Goal: Browse casually: Explore the website without a specific task or goal

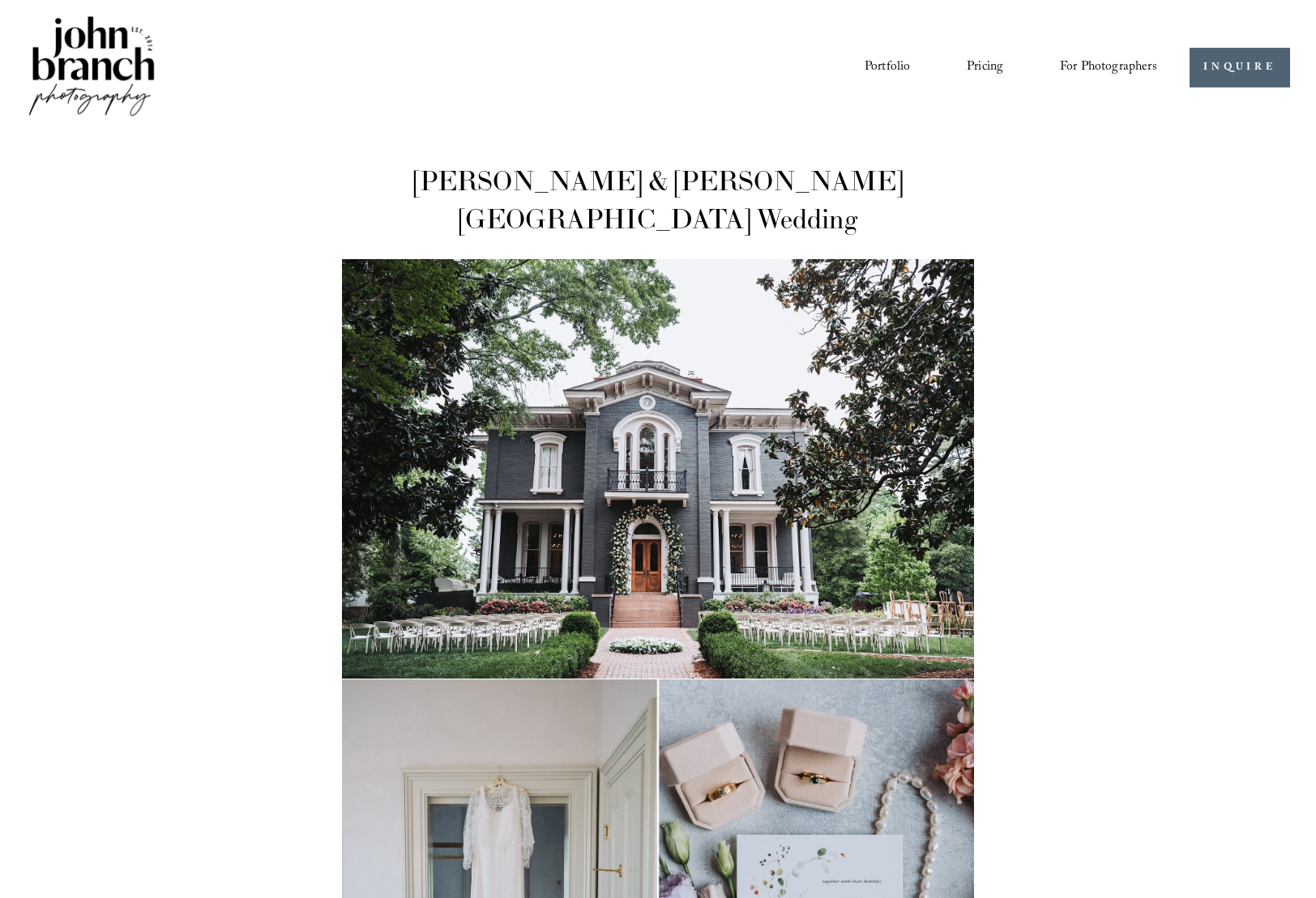
click at [874, 64] on link "Portfolio" at bounding box center [887, 68] width 45 height 28
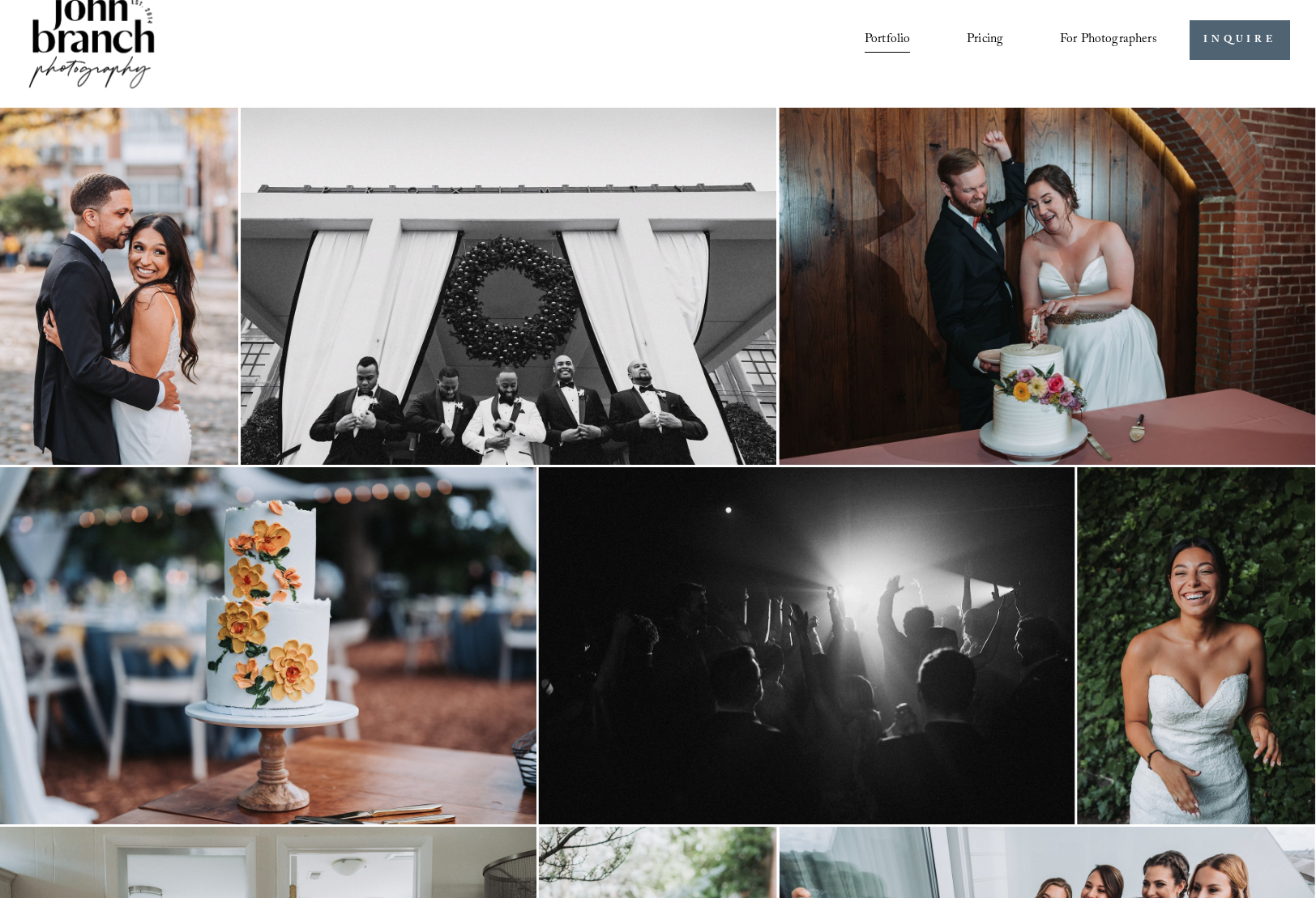
scroll to position [29, 0]
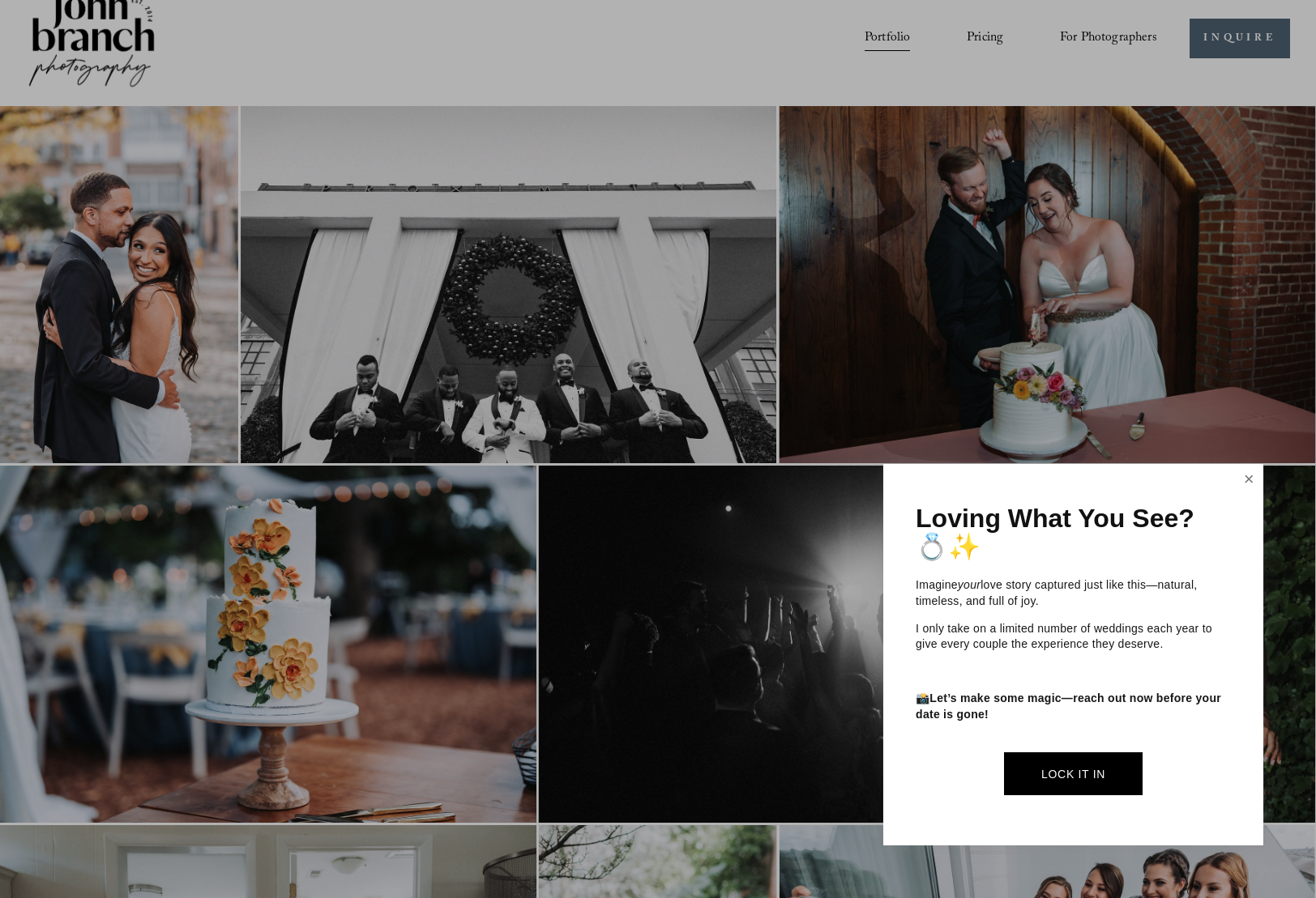
click at [1247, 482] on link "Close" at bounding box center [1249, 479] width 25 height 26
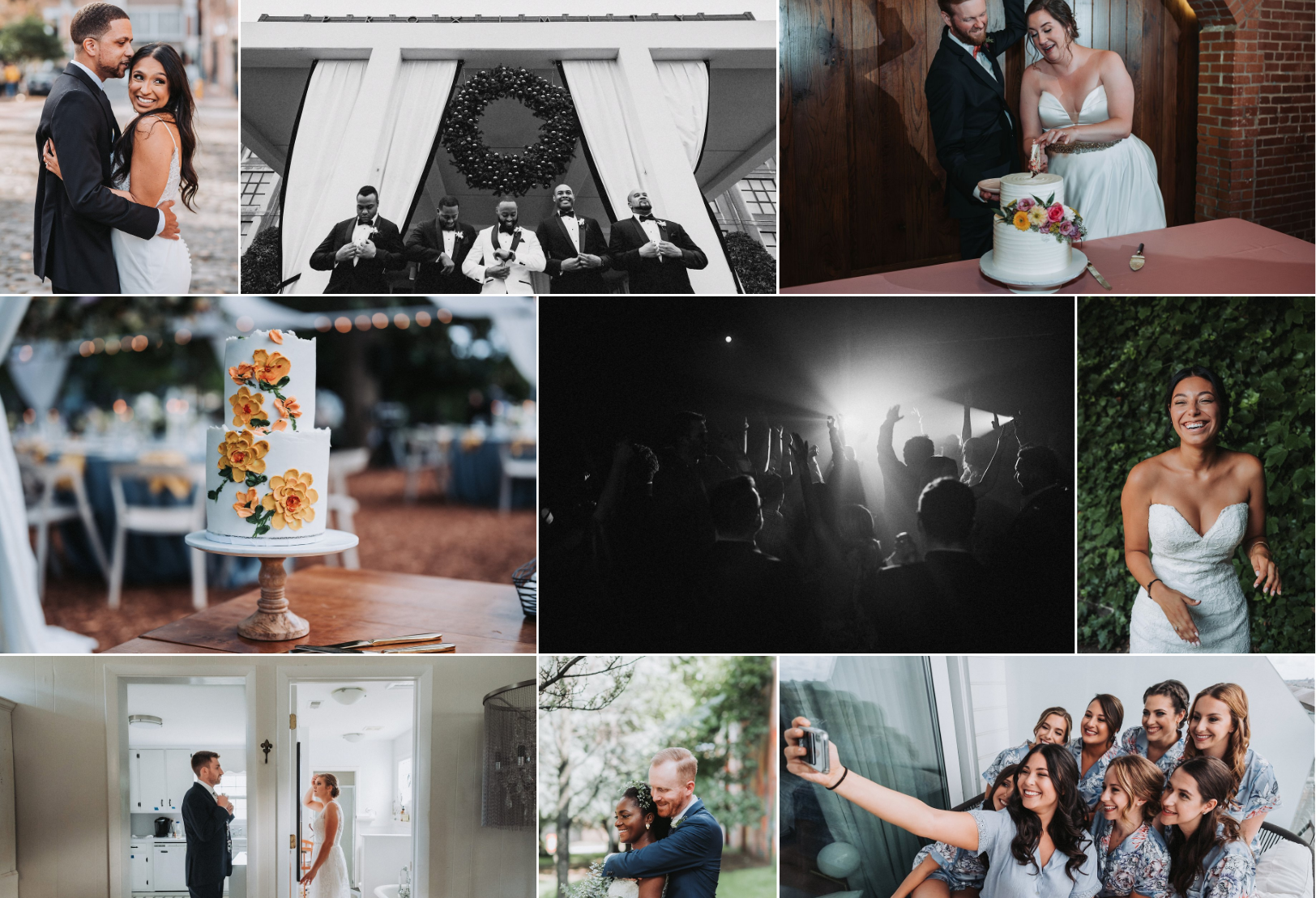
scroll to position [297, 0]
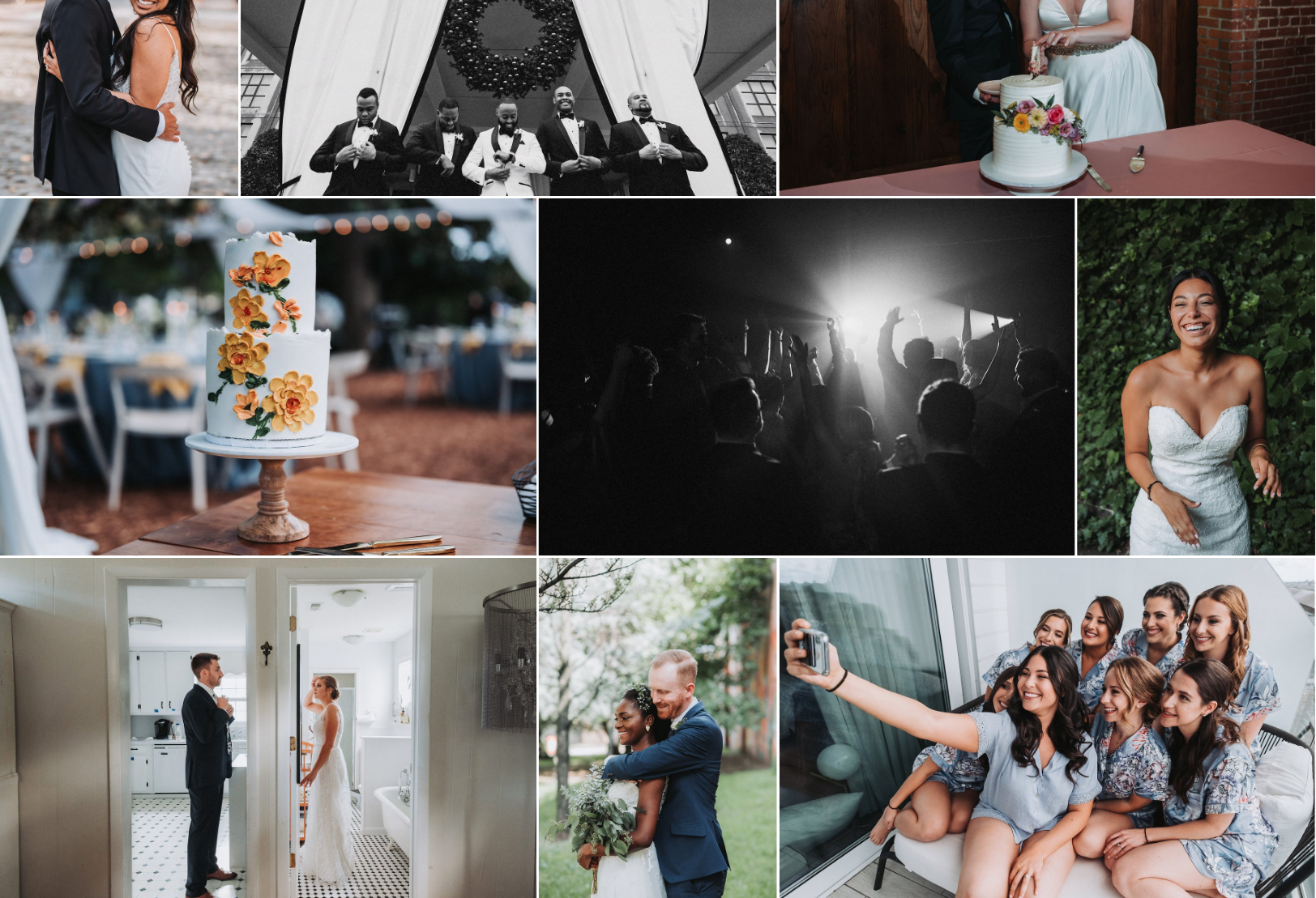
click at [1218, 473] on img at bounding box center [1196, 377] width 238 height 357
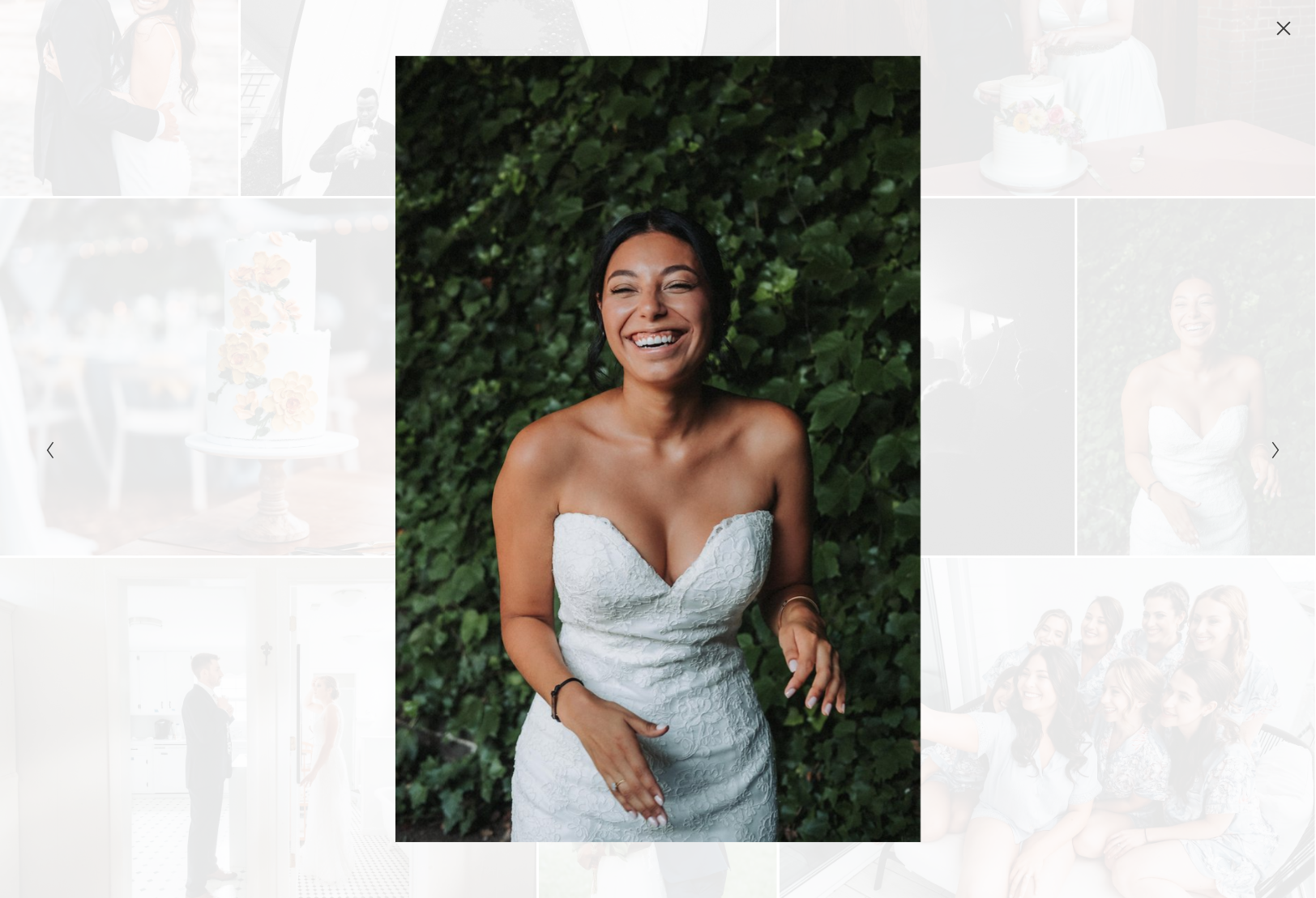
click at [1284, 25] on icon "Close" at bounding box center [1283, 29] width 16 height 16
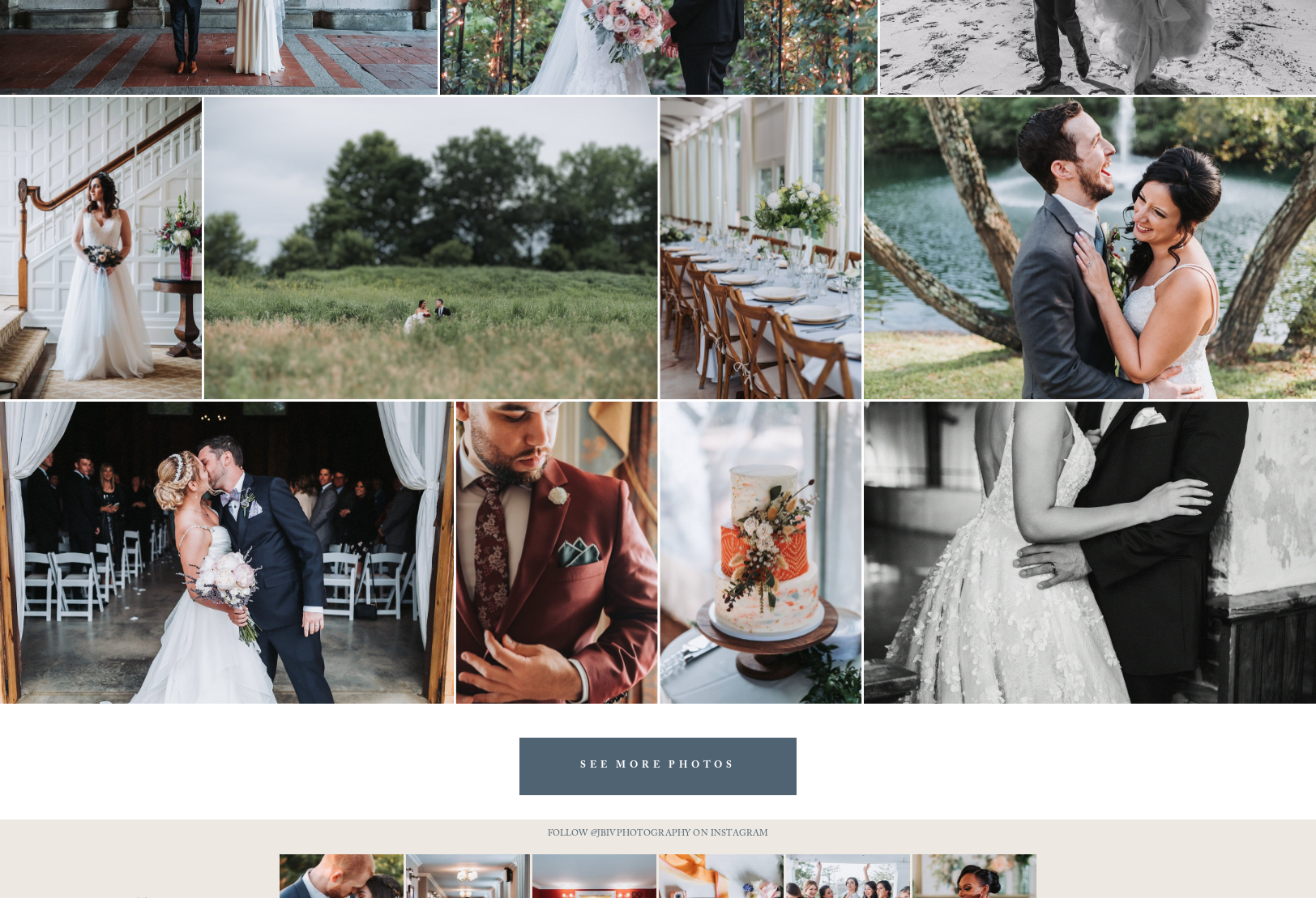
scroll to position [4778, 0]
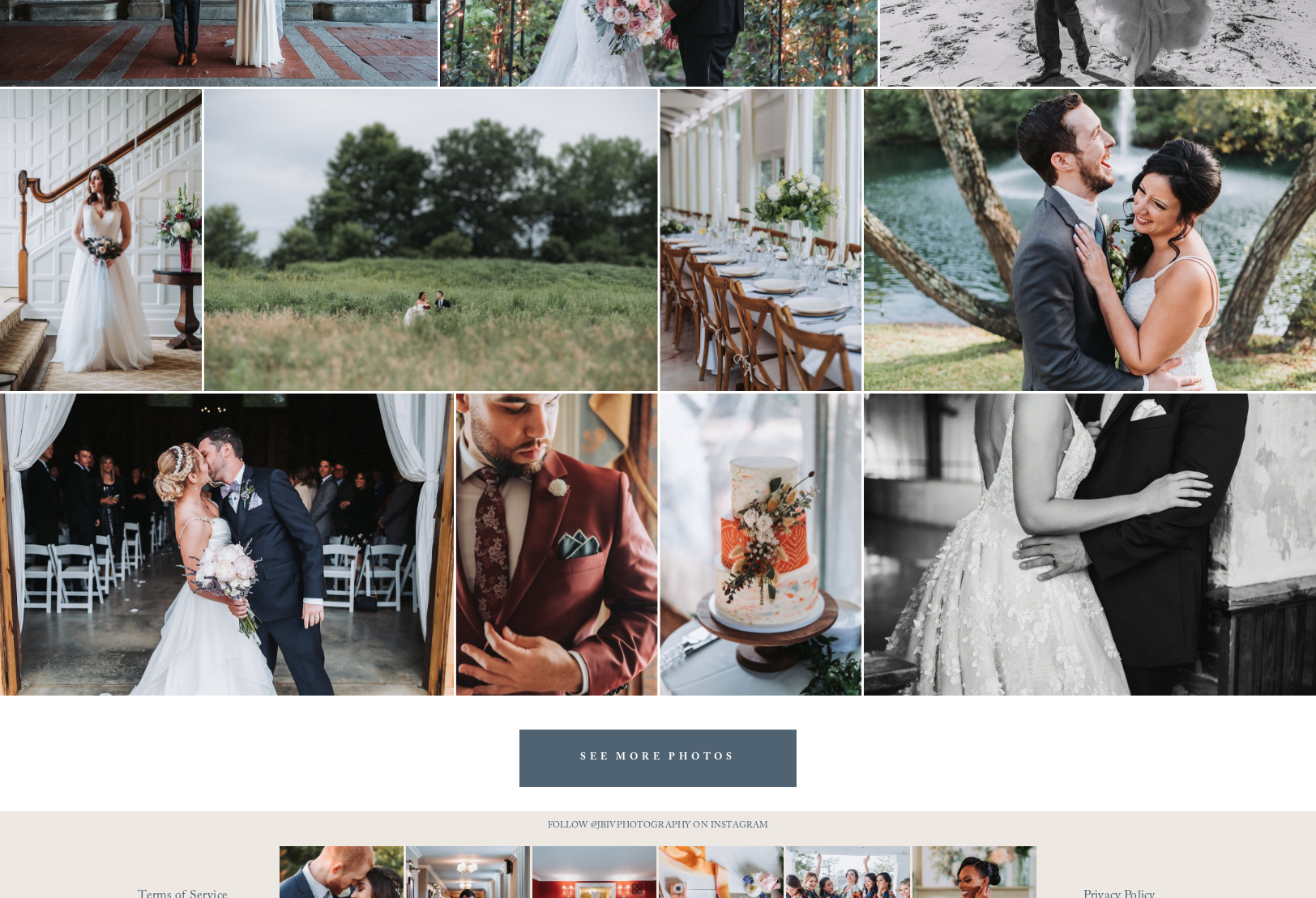
click at [773, 210] on img at bounding box center [760, 240] width 202 height 302
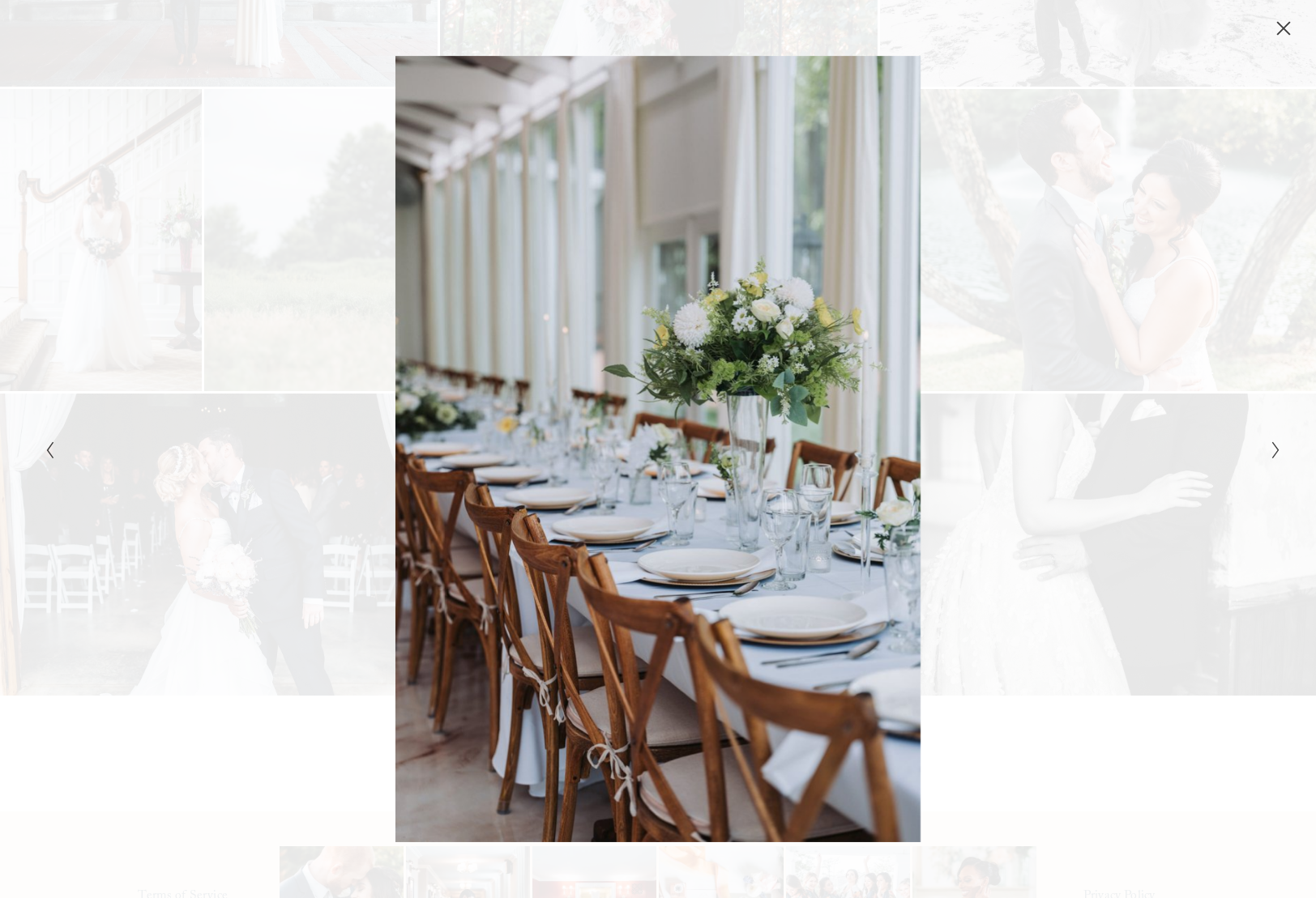
click at [1284, 31] on icon "Close" at bounding box center [1283, 29] width 13 height 13
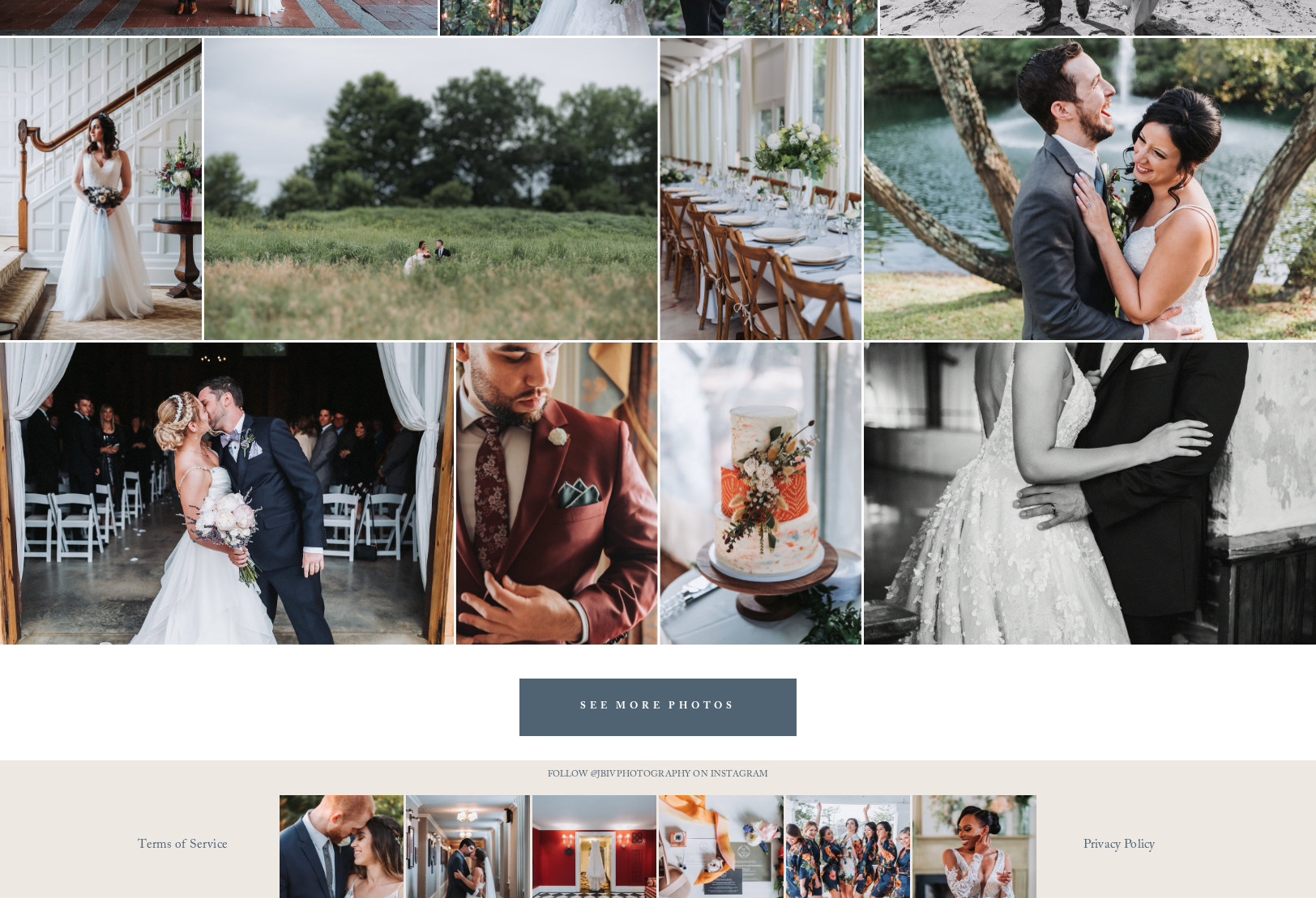
scroll to position [4846, 0]
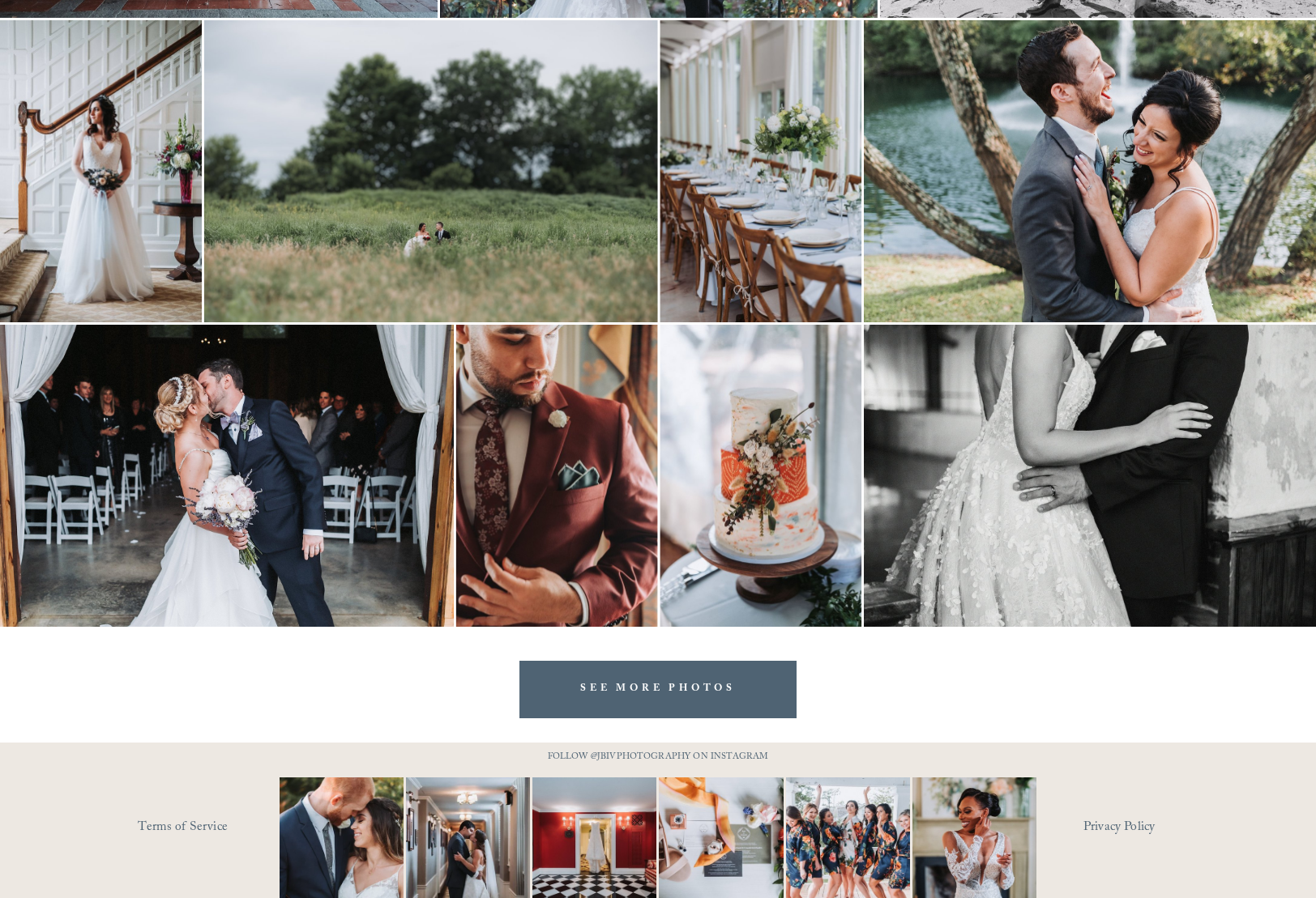
click at [734, 690] on link "SEE MORE PHOTOS" at bounding box center [658, 690] width 277 height 57
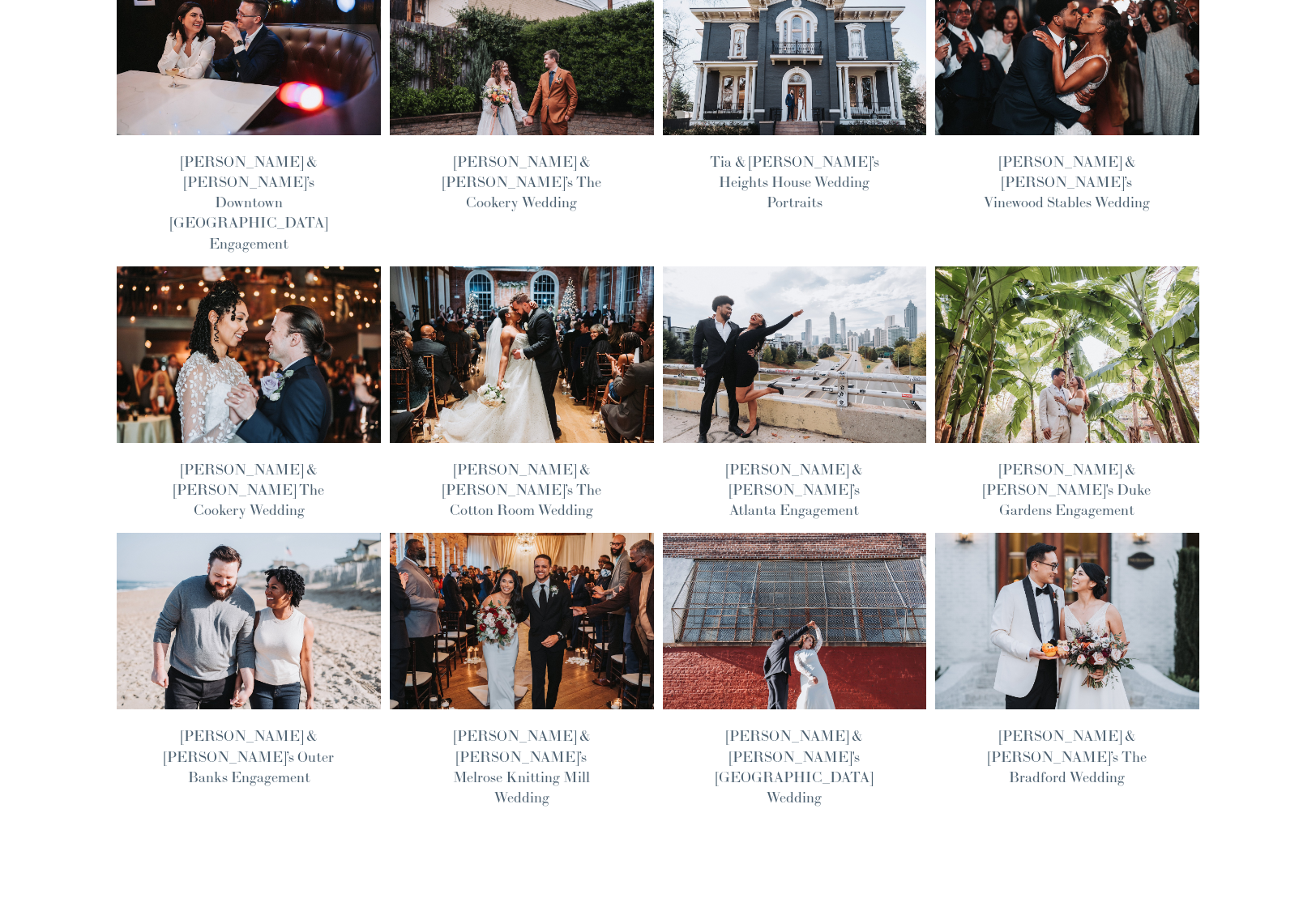
scroll to position [491, 0]
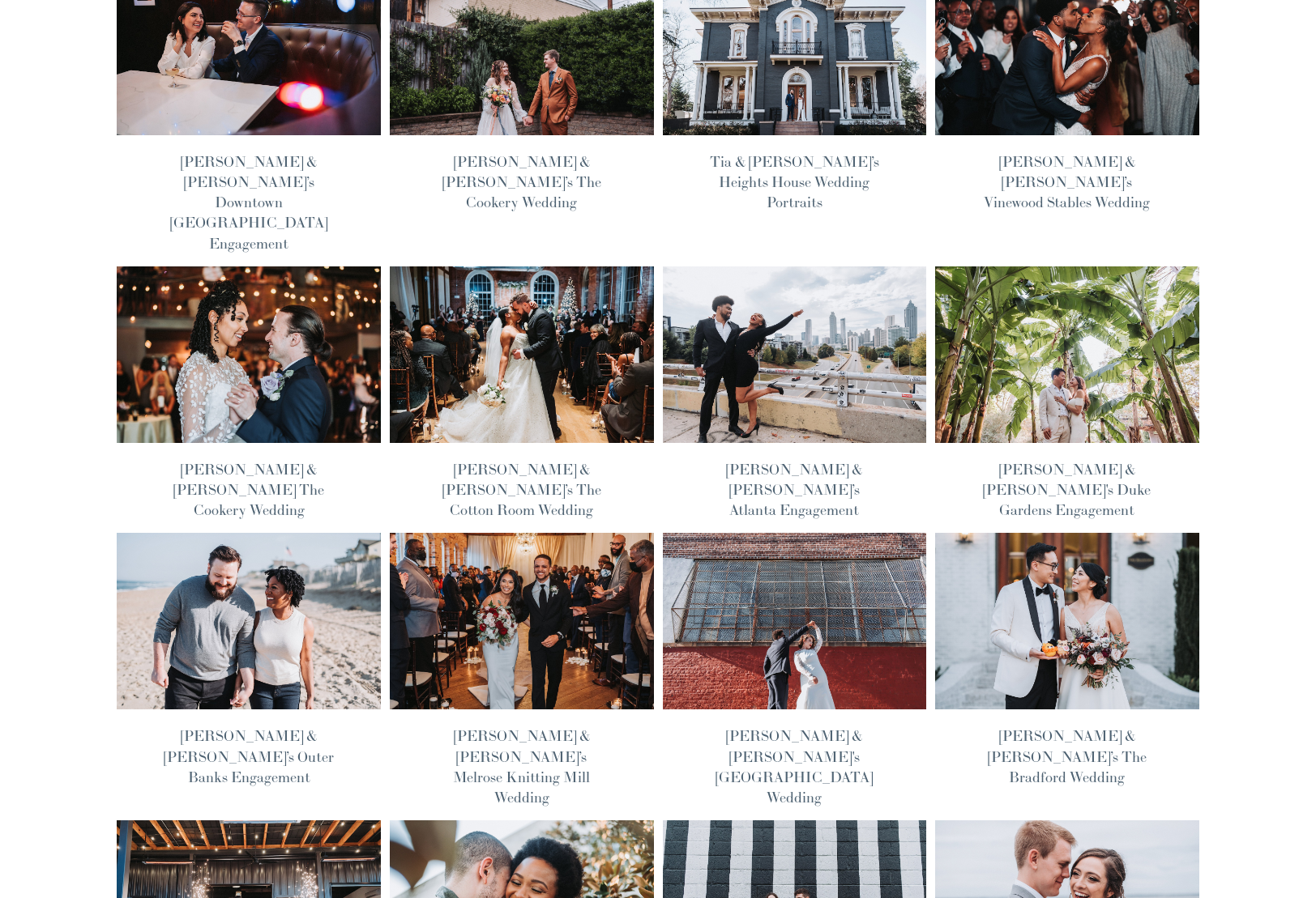
click at [1037, 820] on img at bounding box center [1066, 909] width 266 height 179
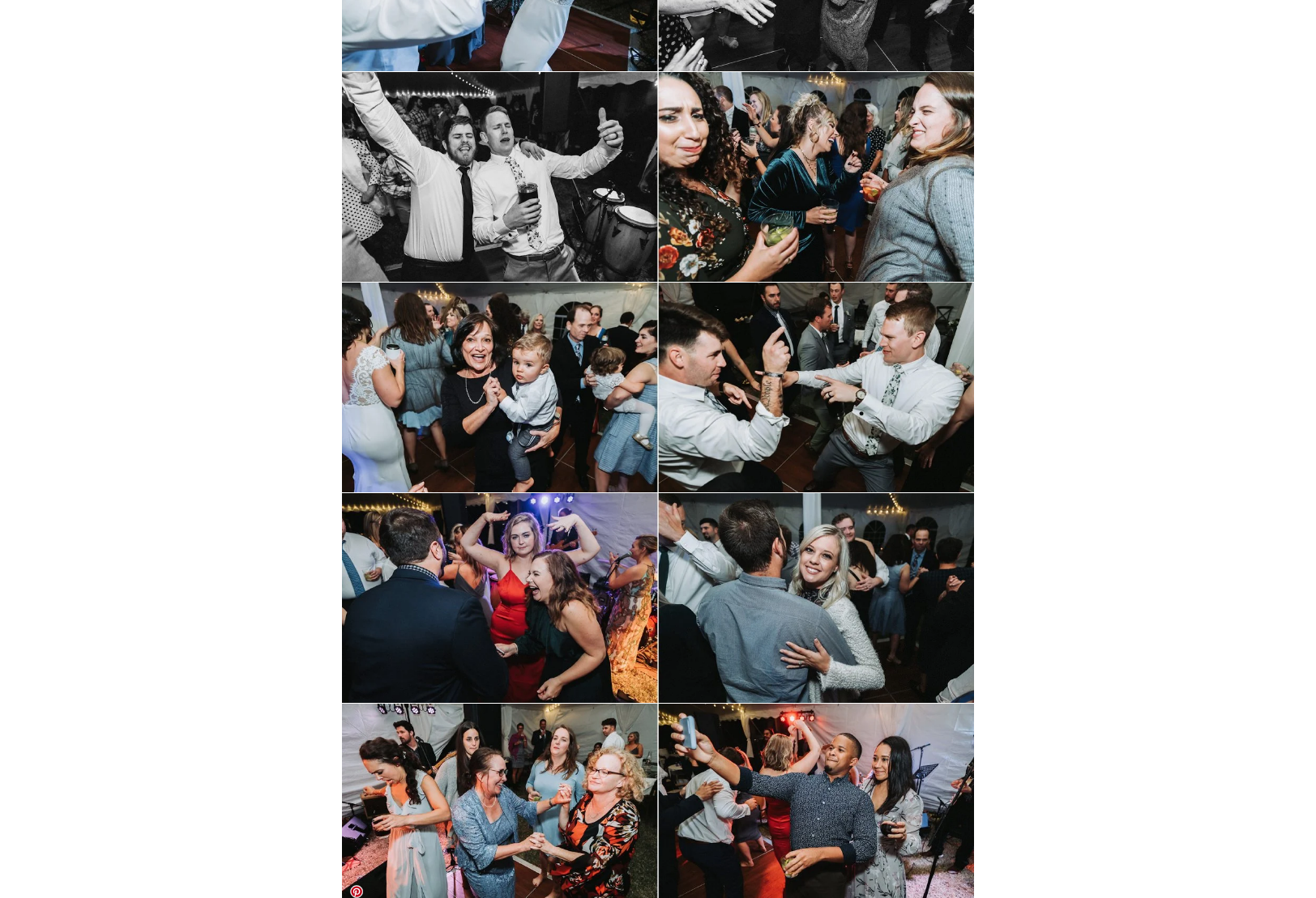
scroll to position [32212, 0]
